Goal: Book appointment/travel/reservation

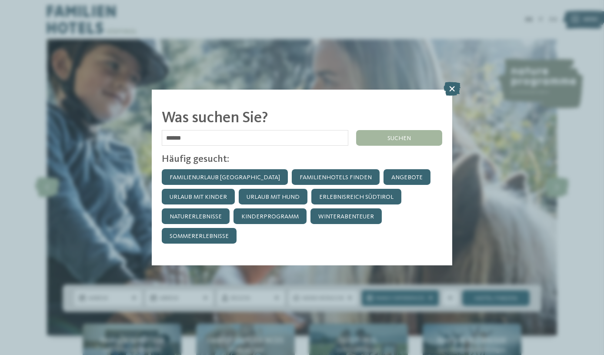
type input "******"
click input "******" at bounding box center [0, 0] width 0 height 0
click at [382, 143] on div "suchen" at bounding box center [399, 138] width 86 height 16
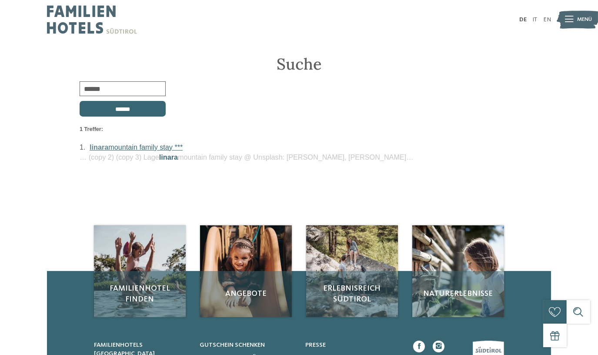
click at [123, 149] on link "linara mountain family stay ***" at bounding box center [136, 147] width 93 height 8
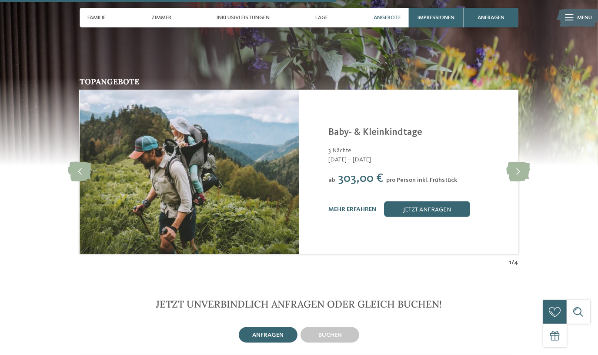
scroll to position [1541, 0]
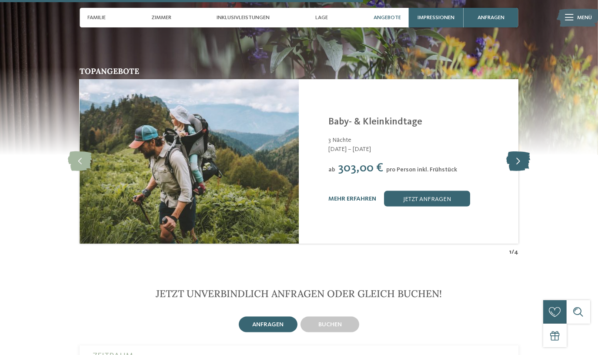
click at [516, 152] on icon at bounding box center [518, 162] width 24 height 20
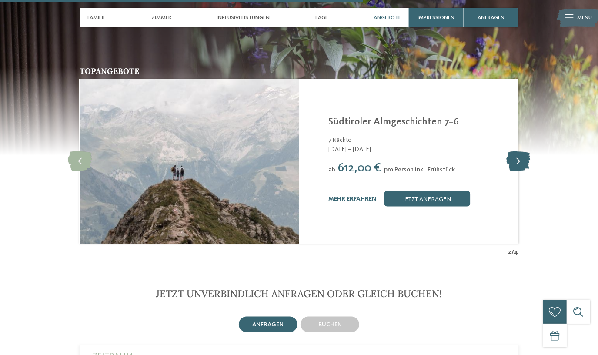
click at [516, 152] on icon at bounding box center [518, 162] width 24 height 20
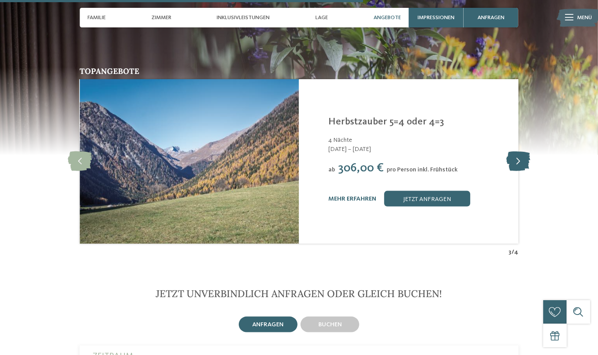
click at [516, 152] on icon at bounding box center [518, 162] width 24 height 20
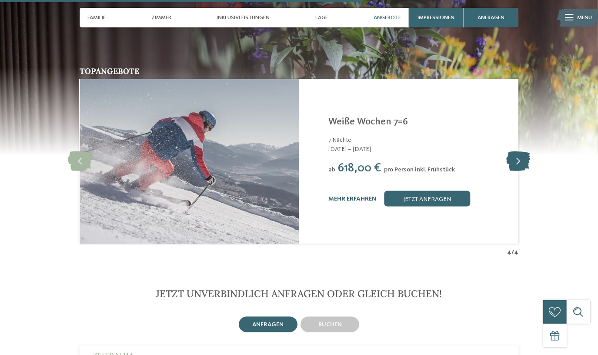
click at [516, 152] on icon at bounding box center [518, 162] width 24 height 20
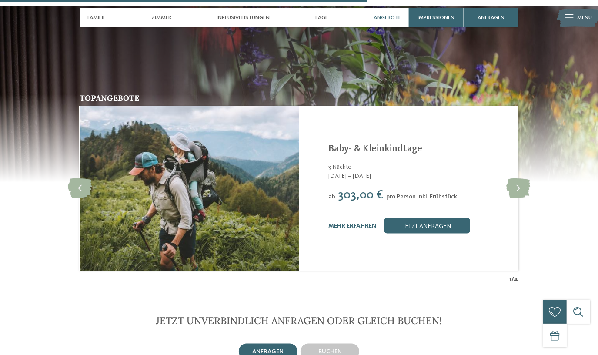
scroll to position [1502, 0]
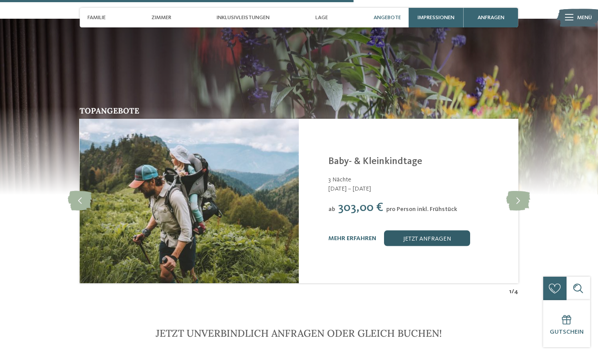
click at [418, 230] on link "jetzt anfragen" at bounding box center [427, 238] width 86 height 16
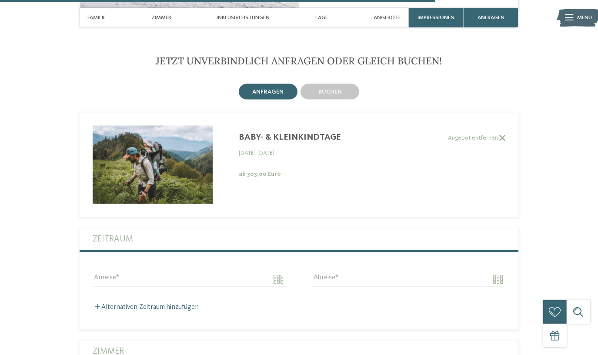
scroll to position [1713, 0]
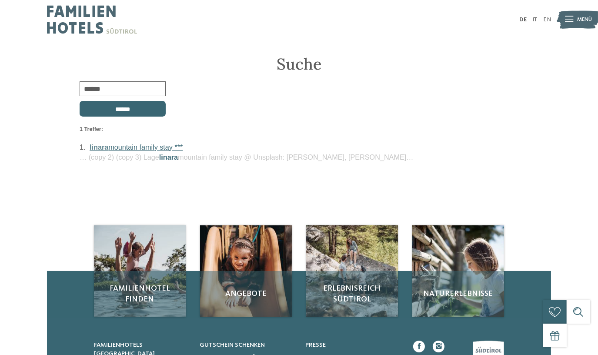
click at [166, 149] on link "linara mountain family stay ***" at bounding box center [136, 147] width 93 height 8
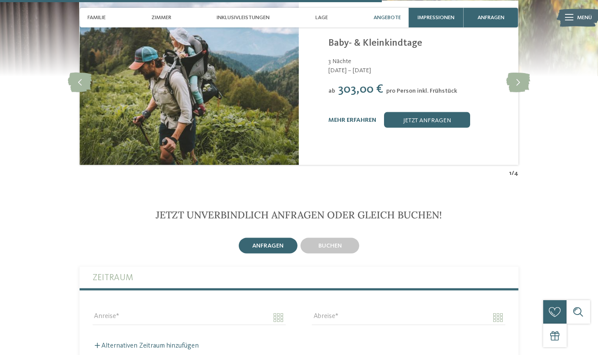
scroll to position [1502, 0]
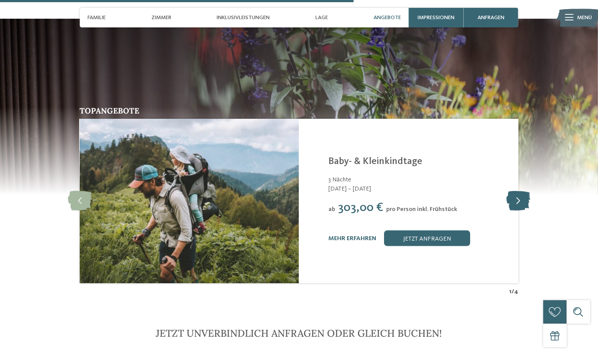
click at [517, 191] on icon at bounding box center [518, 201] width 24 height 20
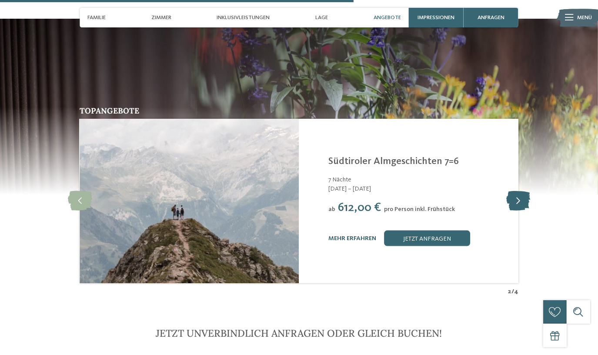
click at [518, 191] on icon at bounding box center [518, 201] width 24 height 20
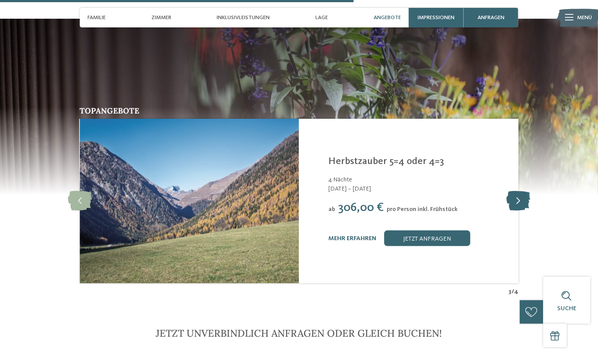
click at [518, 191] on icon at bounding box center [518, 201] width 24 height 20
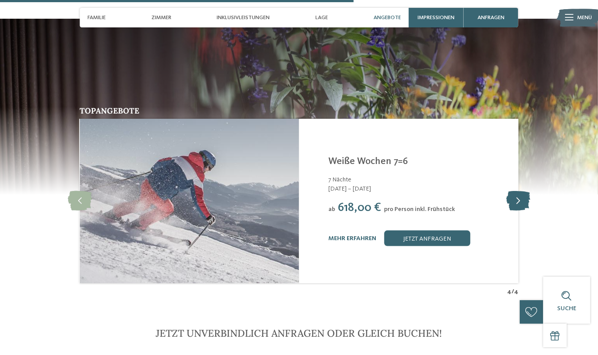
click at [518, 191] on icon at bounding box center [518, 201] width 24 height 20
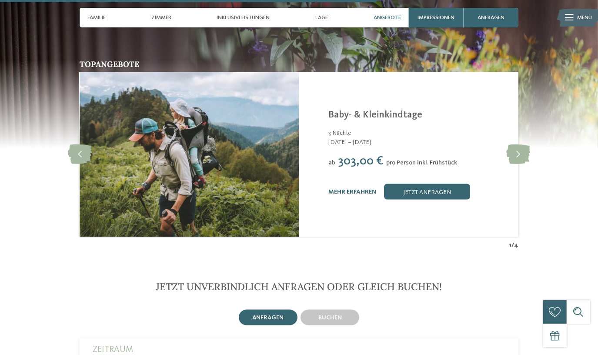
scroll to position [1541, 0]
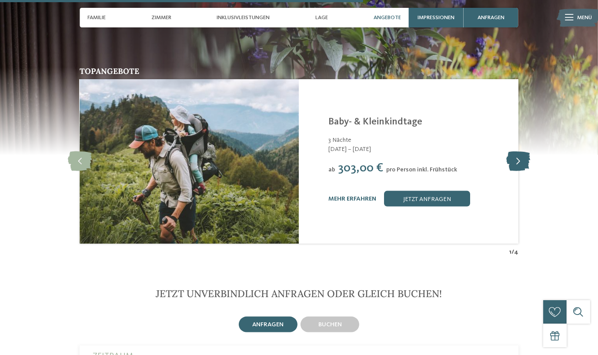
click at [517, 152] on icon at bounding box center [518, 162] width 24 height 20
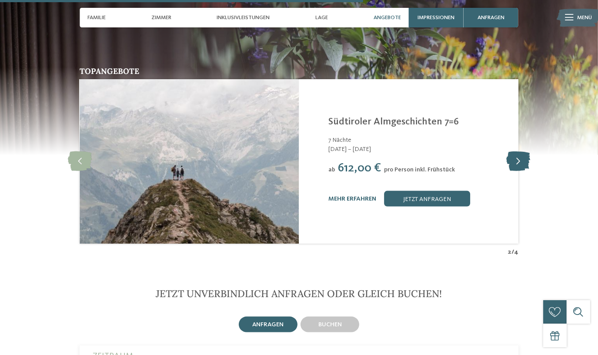
click at [517, 152] on icon at bounding box center [518, 162] width 24 height 20
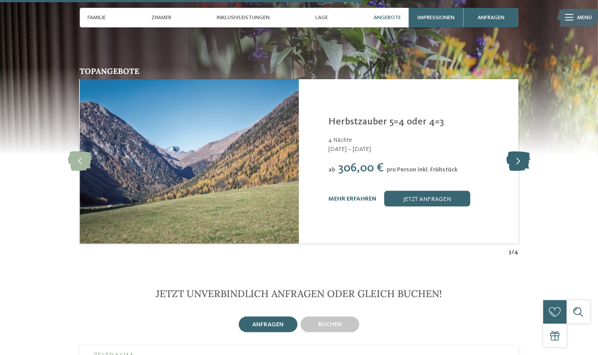
click at [517, 152] on icon at bounding box center [518, 162] width 24 height 20
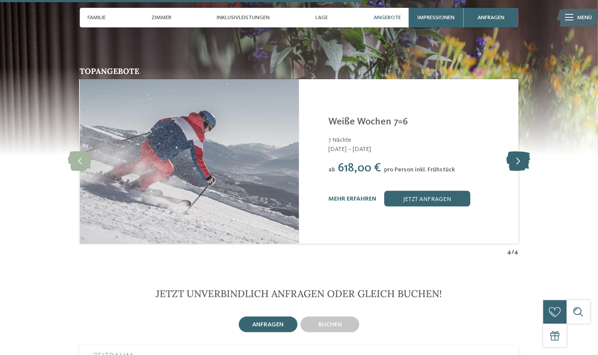
click at [517, 152] on icon at bounding box center [518, 162] width 24 height 20
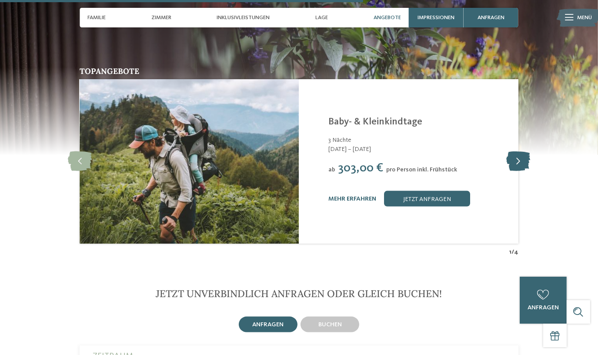
click at [516, 152] on icon at bounding box center [518, 162] width 24 height 20
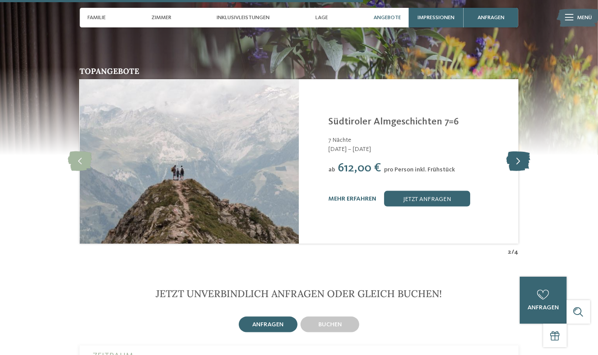
click at [516, 152] on icon at bounding box center [518, 162] width 24 height 20
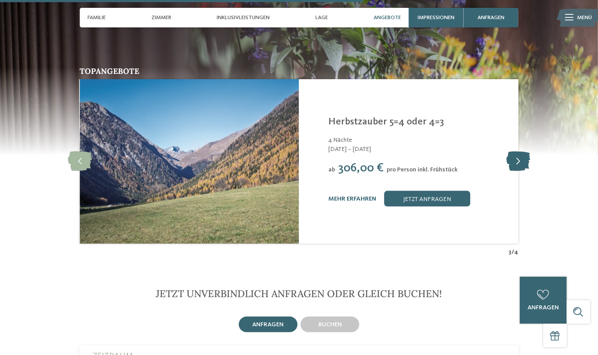
click at [516, 152] on icon at bounding box center [518, 162] width 24 height 20
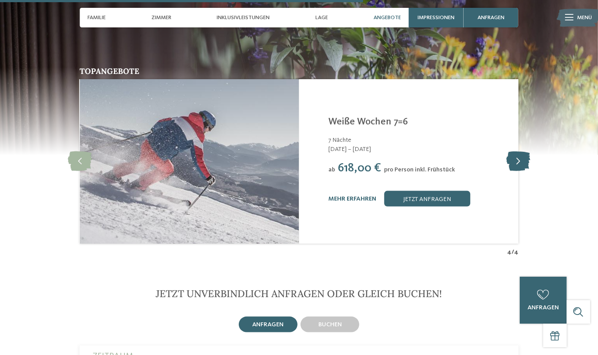
click at [516, 152] on icon at bounding box center [518, 162] width 24 height 20
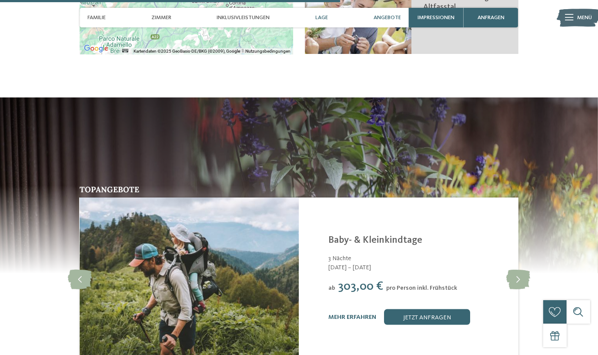
scroll to position [1422, 0]
